Goal: Check status: Check status

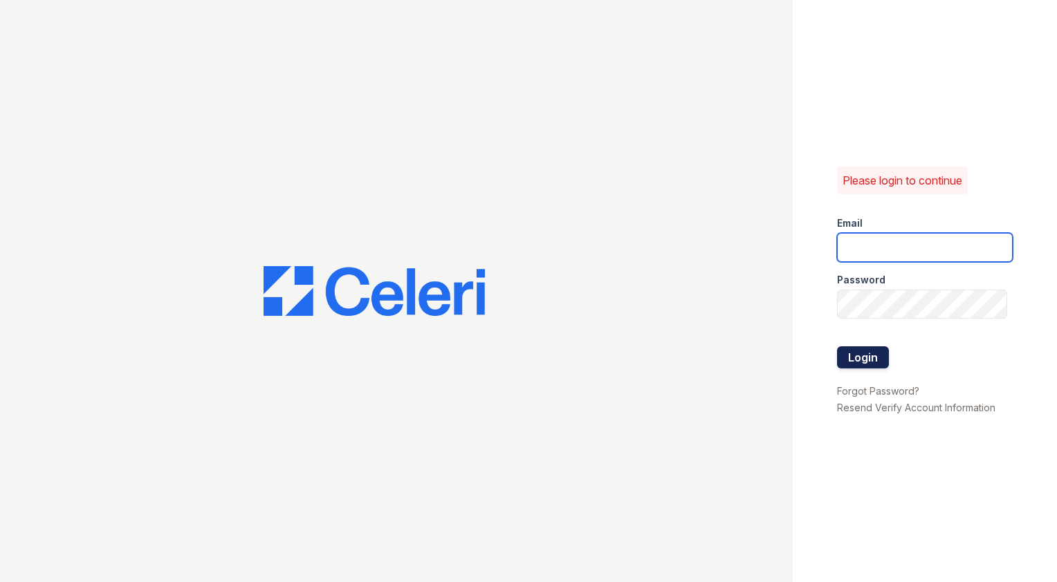
type input "Capitalhills1@cafmanagement.com"
click at [868, 355] on button "Login" at bounding box center [863, 357] width 52 height 22
click at [859, 353] on button "Login" at bounding box center [863, 357] width 52 height 22
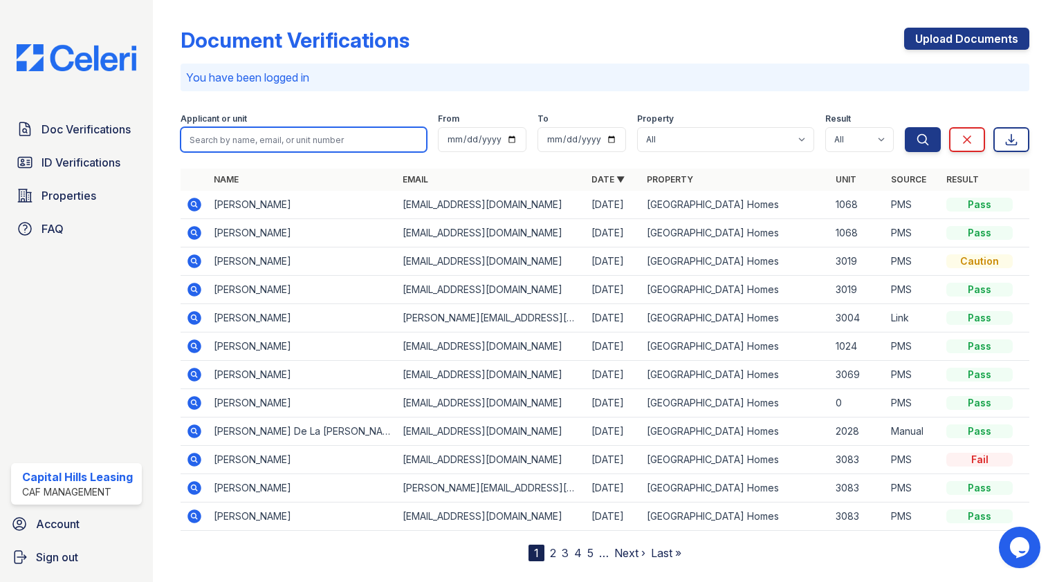
click at [296, 132] on input "search" at bounding box center [303, 139] width 246 height 25
type input "co"
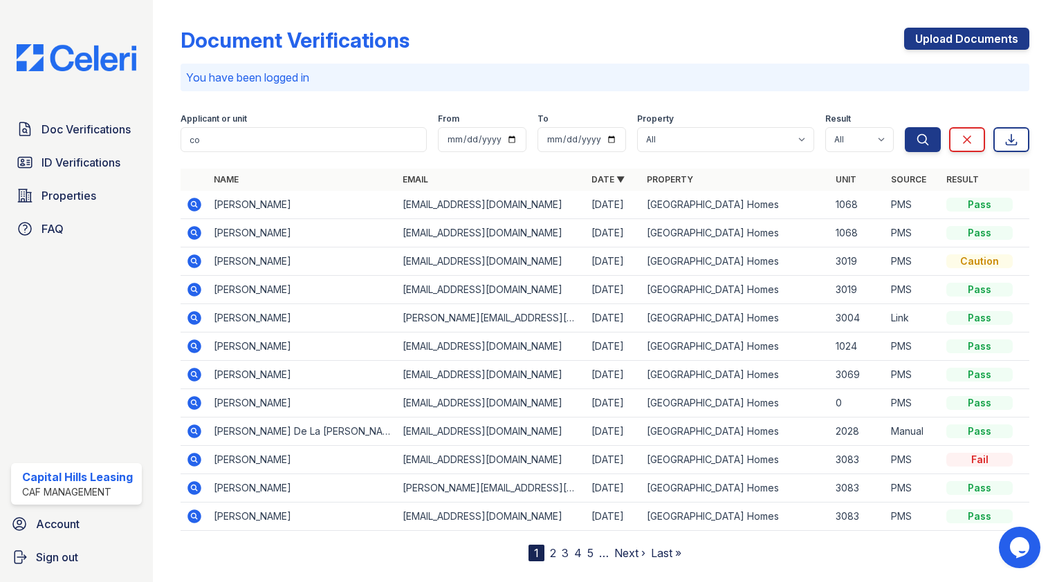
click at [198, 232] on icon at bounding box center [194, 233] width 14 height 14
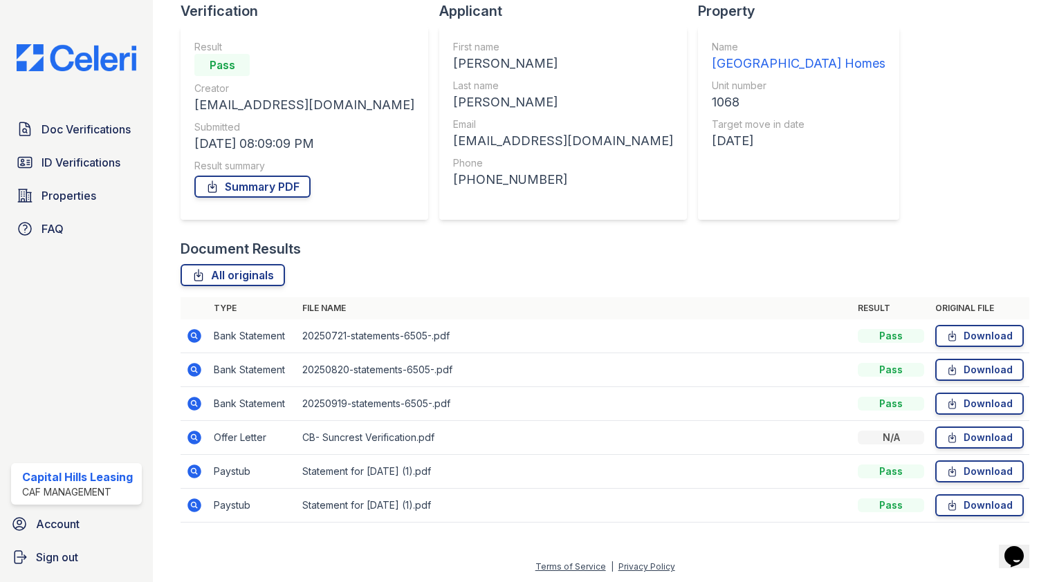
scroll to position [100, 0]
click at [105, 161] on span "ID Verifications" at bounding box center [80, 162] width 79 height 17
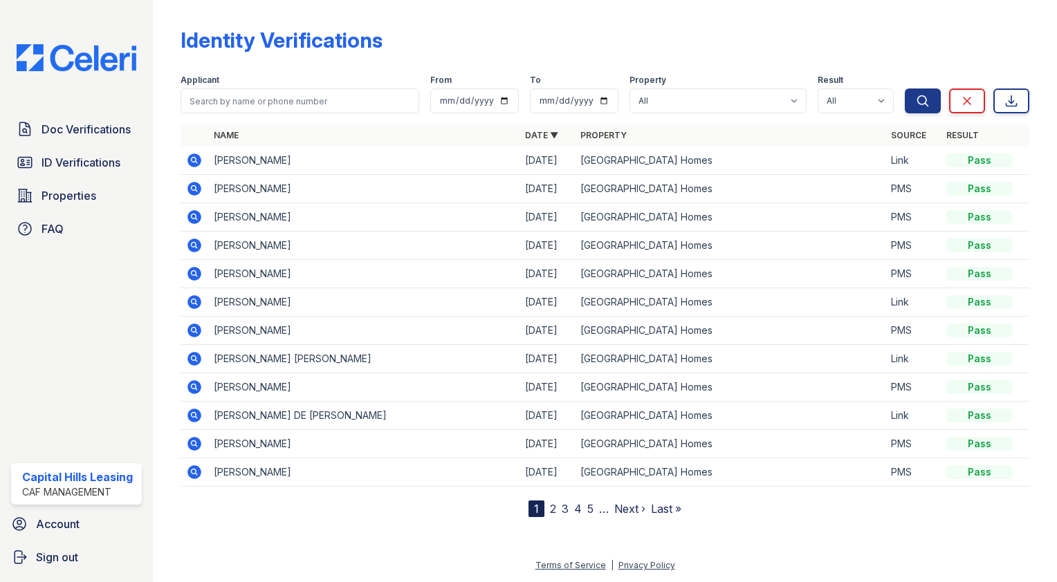
click at [196, 189] on icon at bounding box center [194, 189] width 14 height 14
